Goal: Task Accomplishment & Management: Use online tool/utility

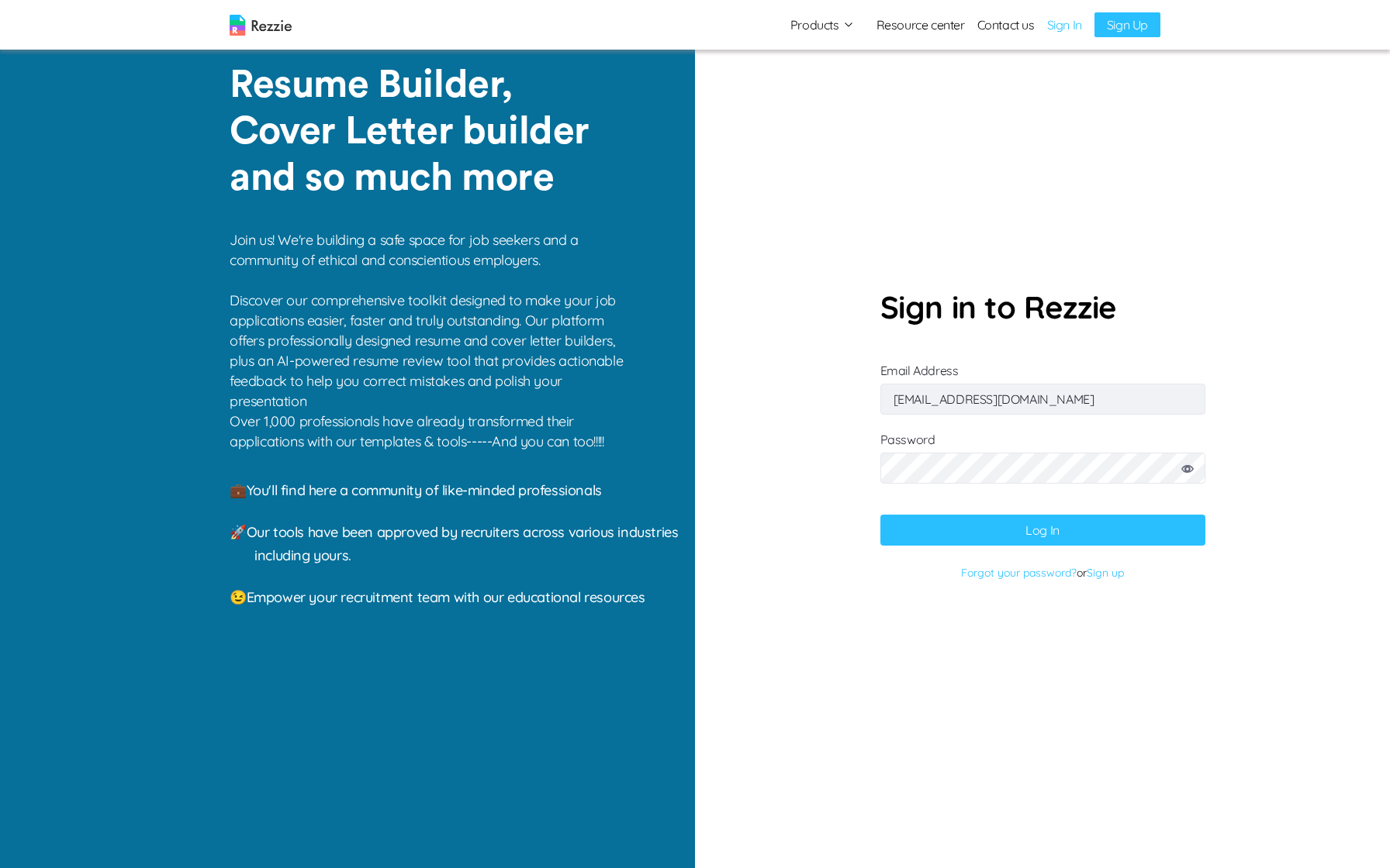
click at [1014, 540] on button "Log In" at bounding box center [1042, 530] width 325 height 31
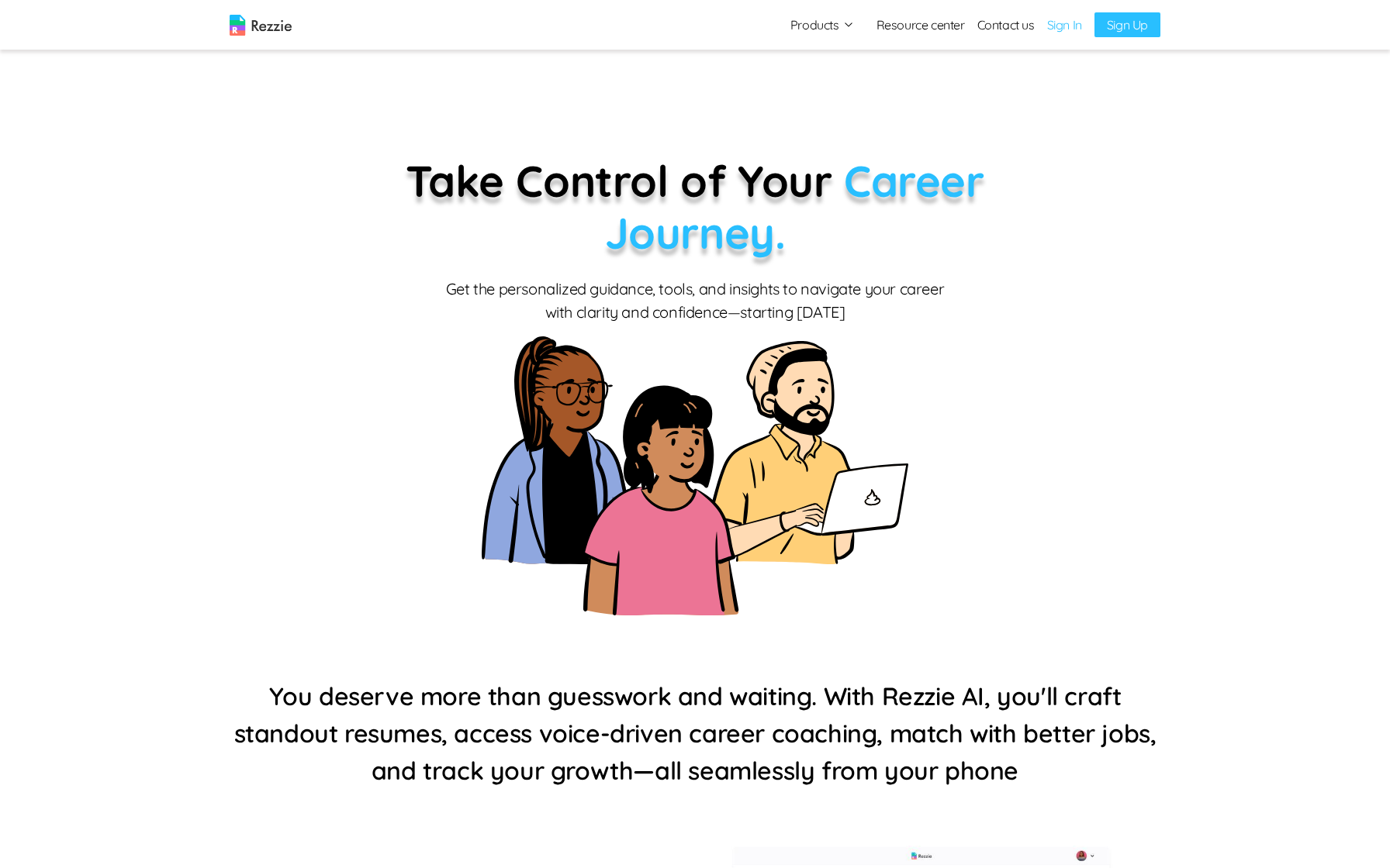
click at [1047, 30] on link "Sign In" at bounding box center [1064, 25] width 35 height 18
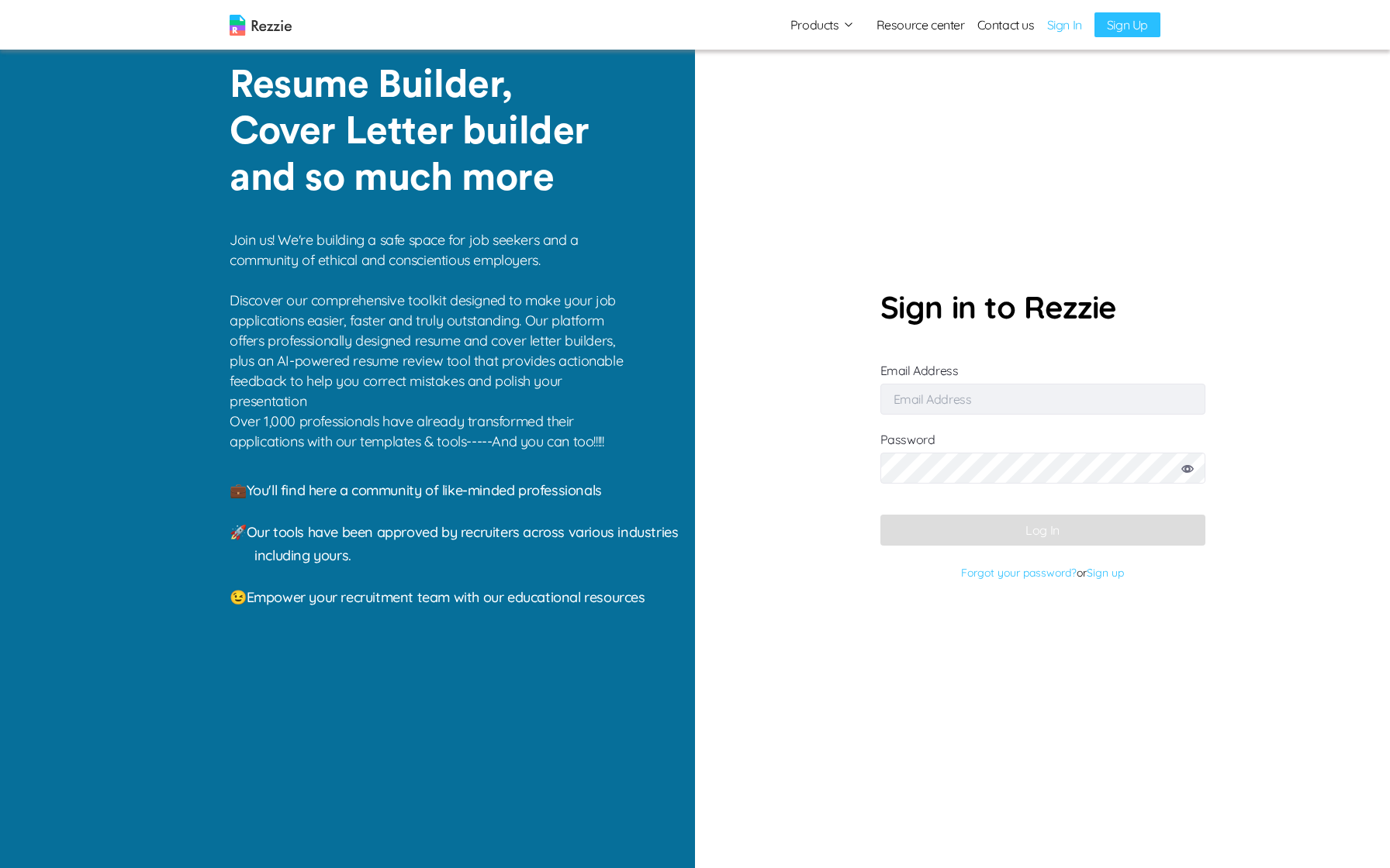
type input "cokkikukna@gufum.com"
click at [986, 530] on button "Log In" at bounding box center [1042, 530] width 325 height 31
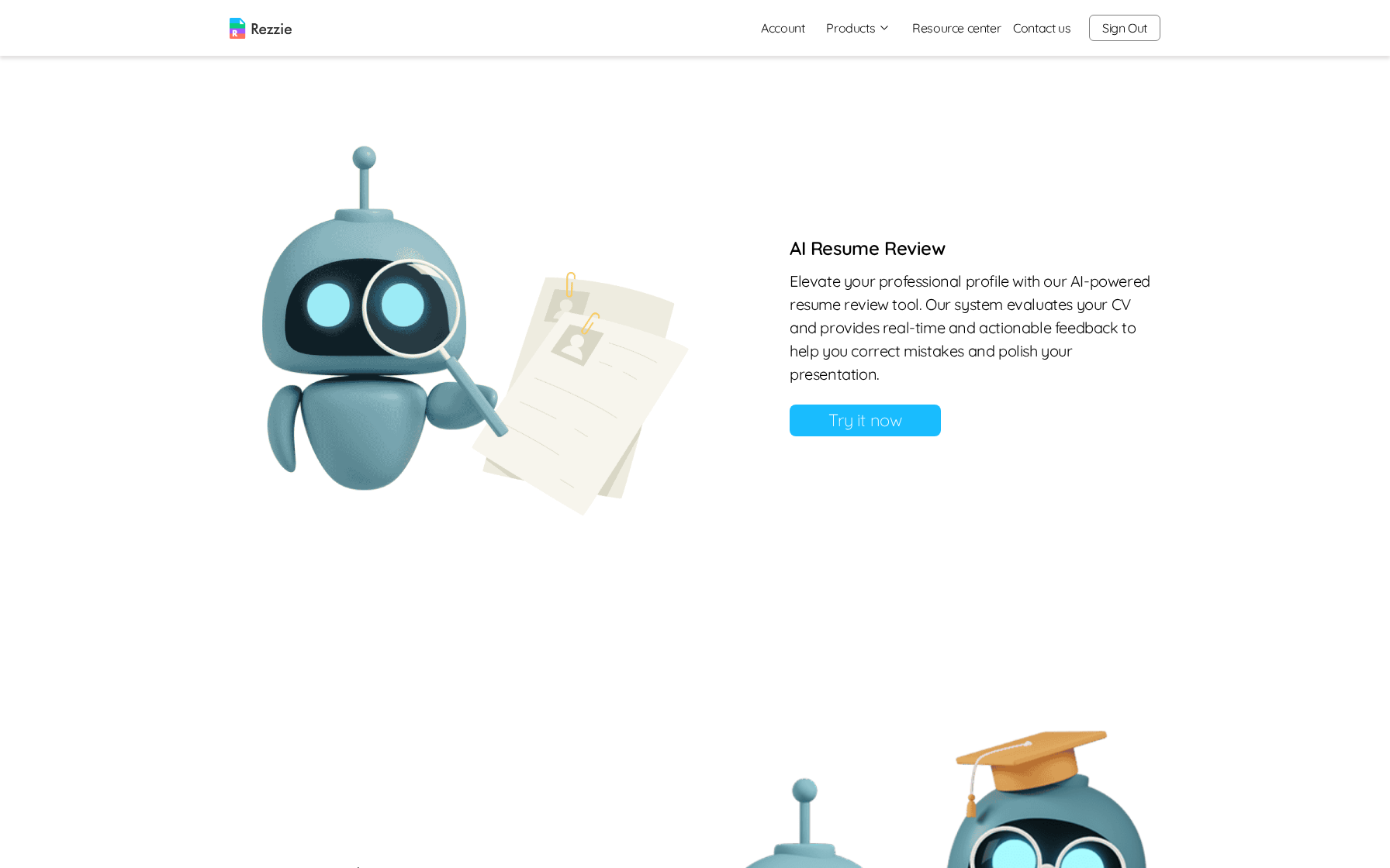
scroll to position [1160, 0]
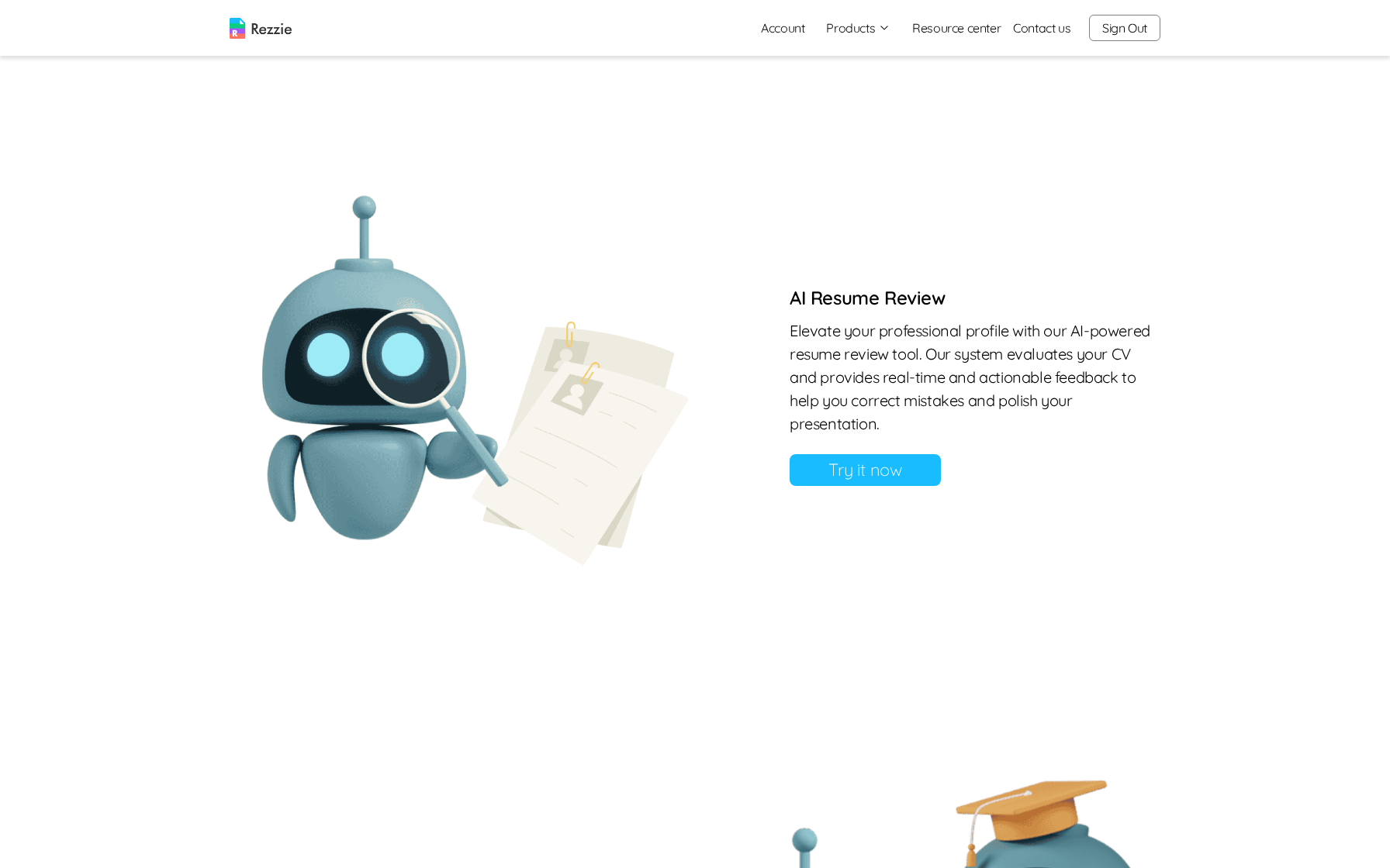
click at [864, 460] on link "Try it now" at bounding box center [865, 470] width 152 height 32
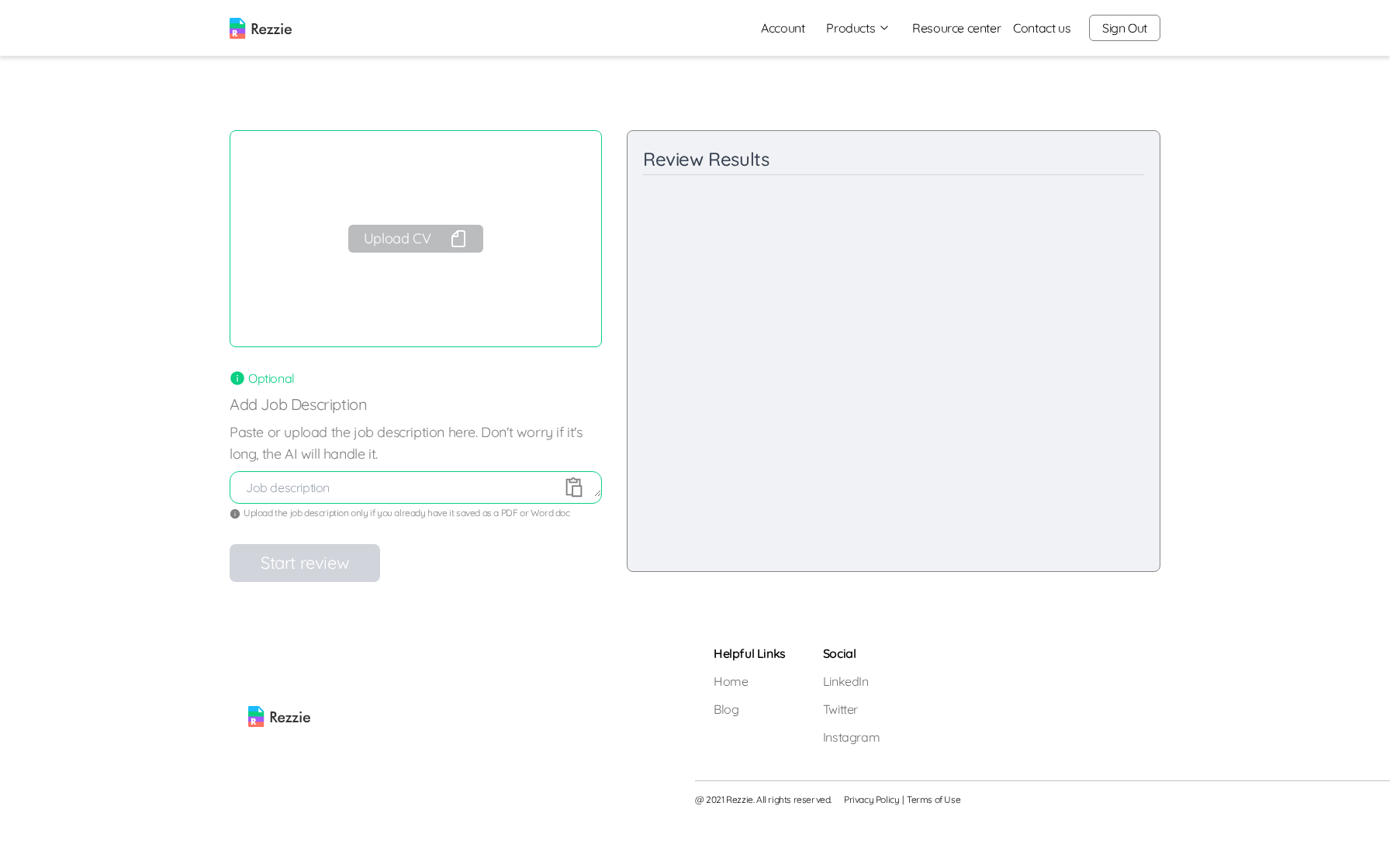
click at [409, 246] on button "Upload CV" at bounding box center [415, 239] width 135 height 28
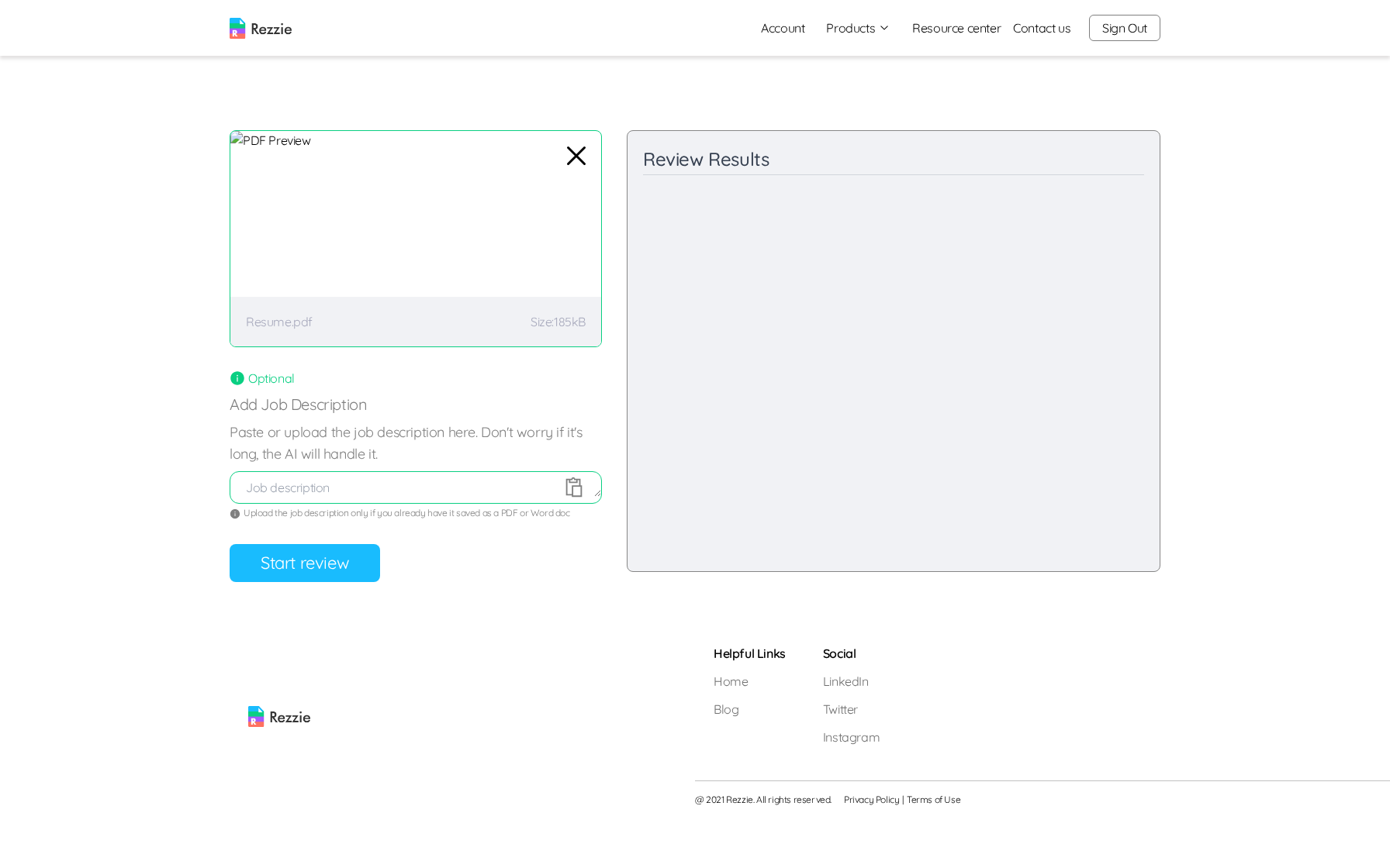
click at [319, 571] on button "Start review" at bounding box center [305, 562] width 151 height 38
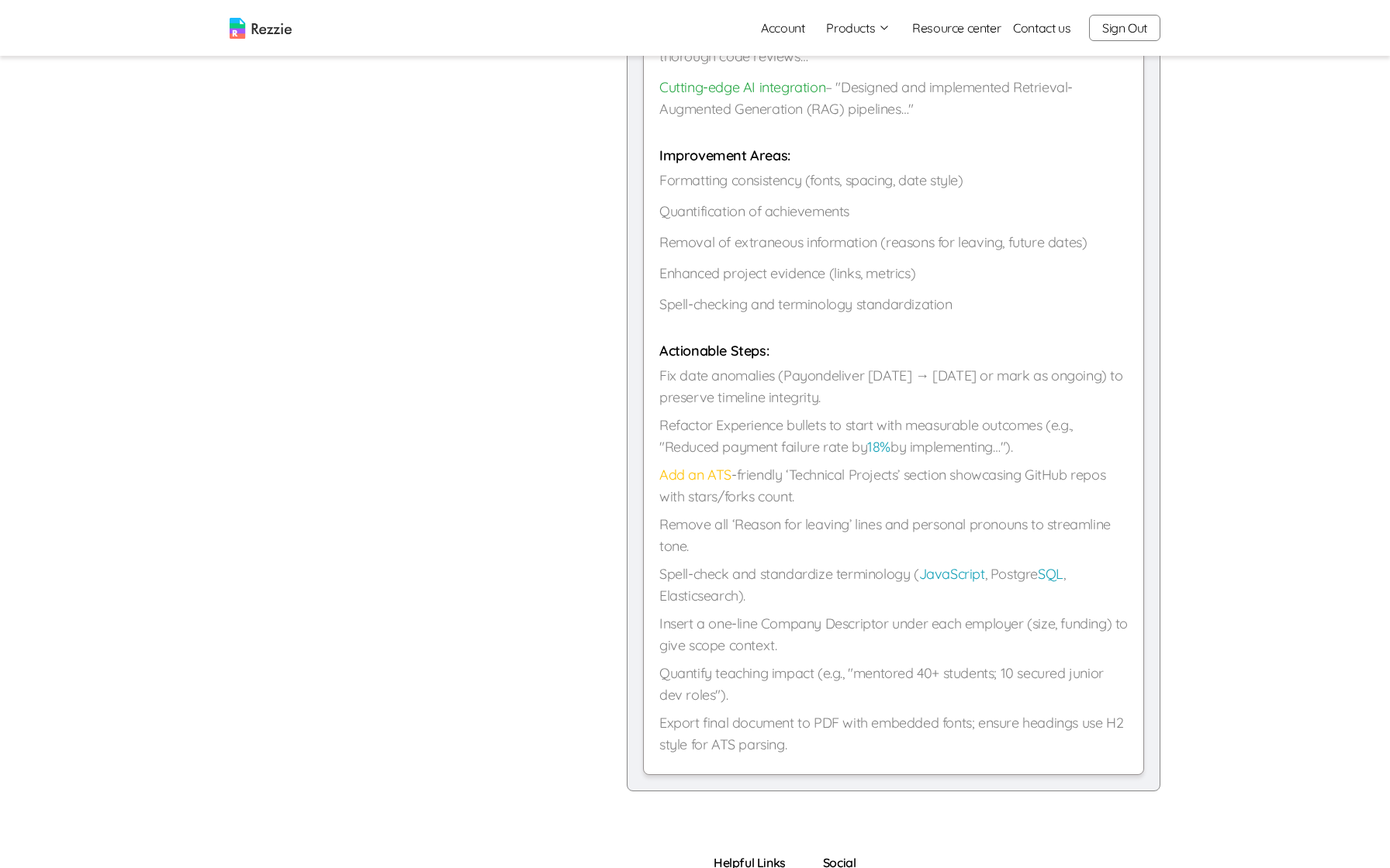
scroll to position [1186, 0]
